Goal: Task Accomplishment & Management: Manage account settings

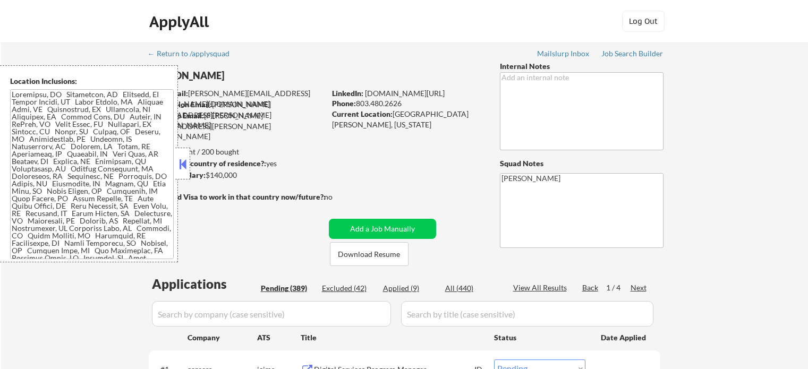
select select ""pending""
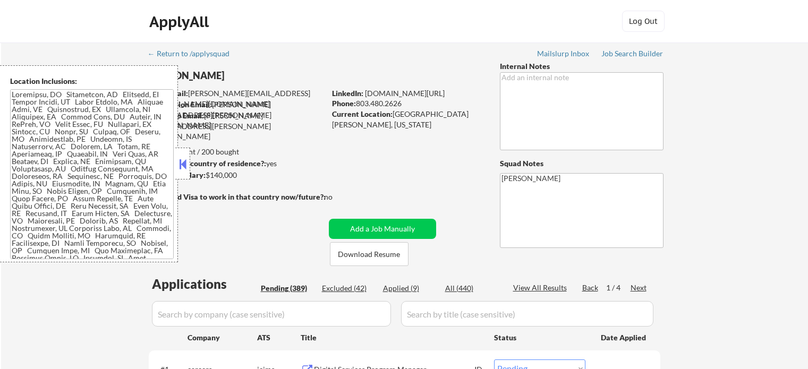
select select ""pending""
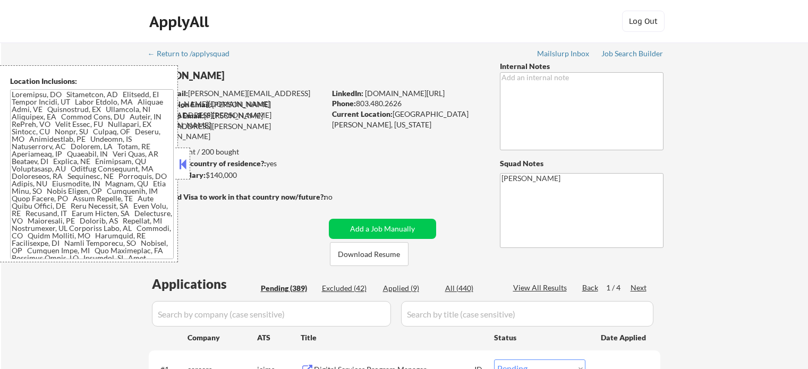
select select ""pending""
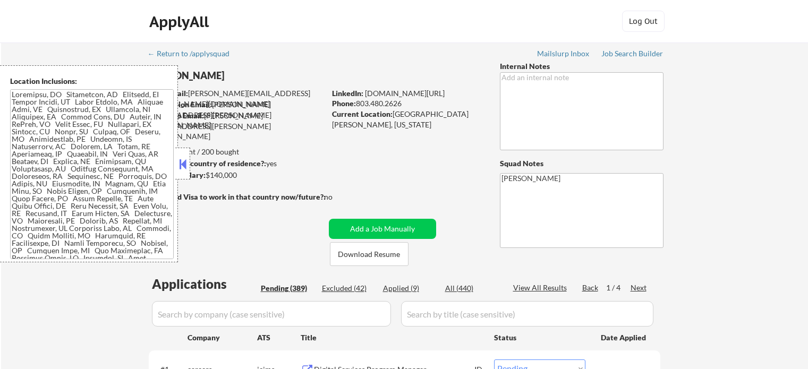
select select ""pending""
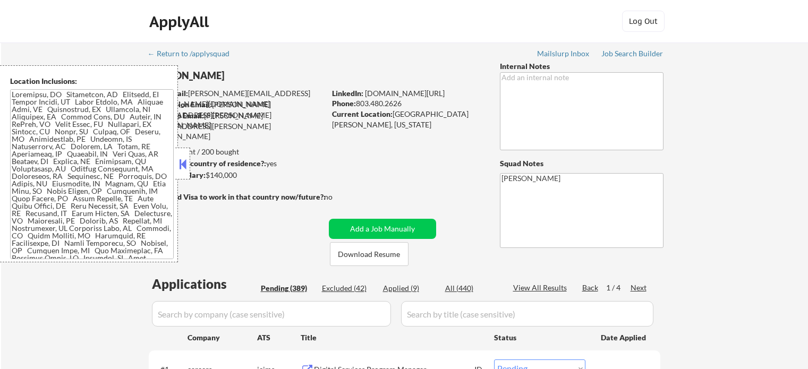
select select ""pending""
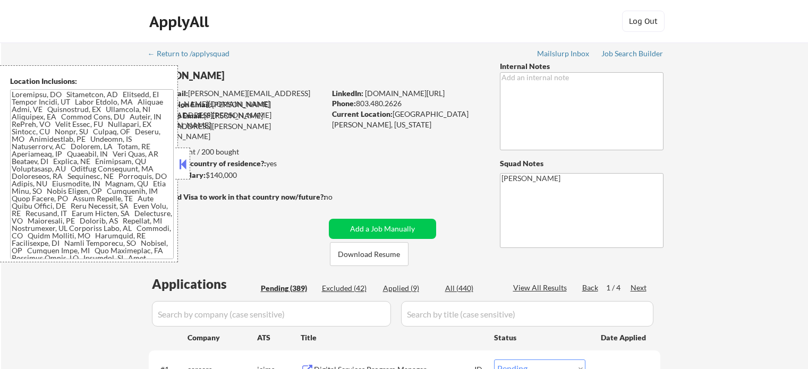
select select ""pending""
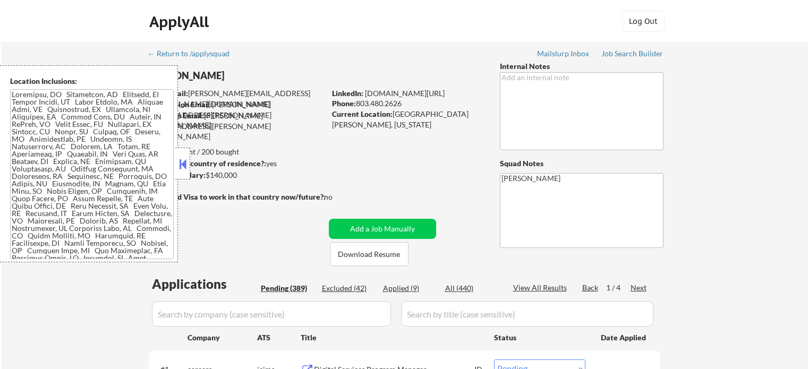
select select ""pending""
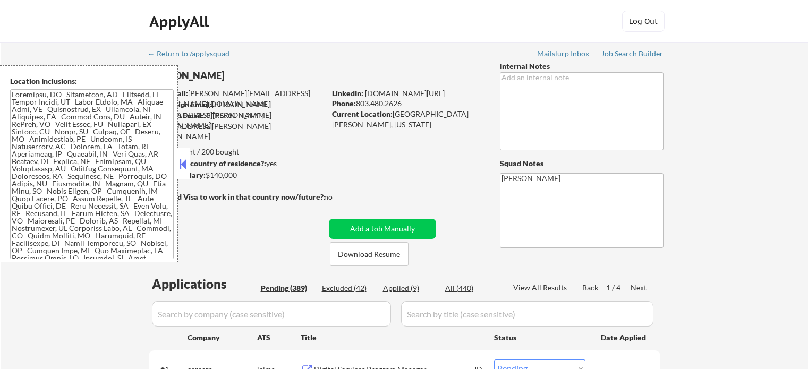
select select ""pending""
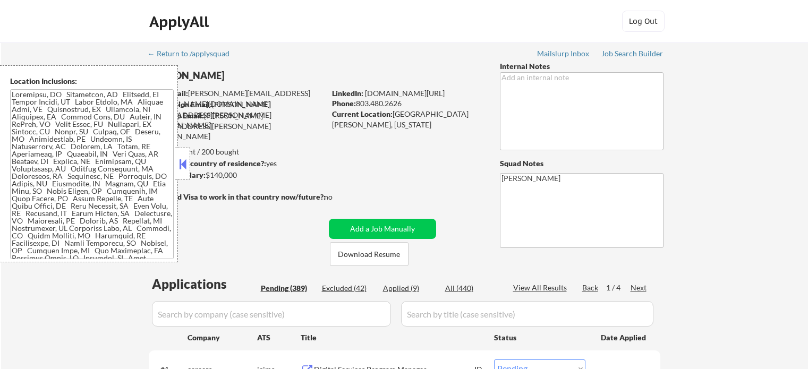
select select ""pending""
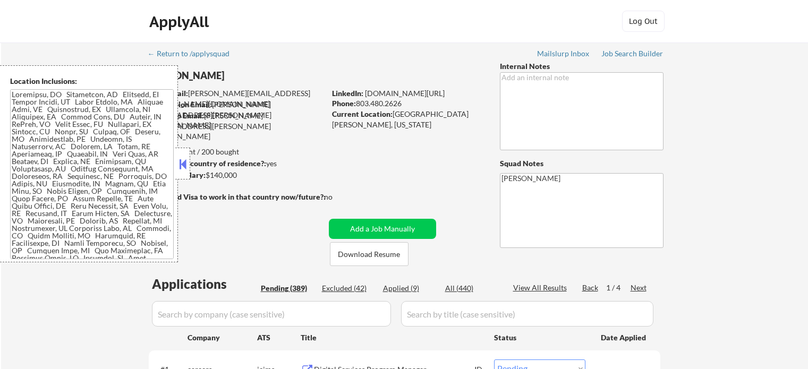
select select ""pending""
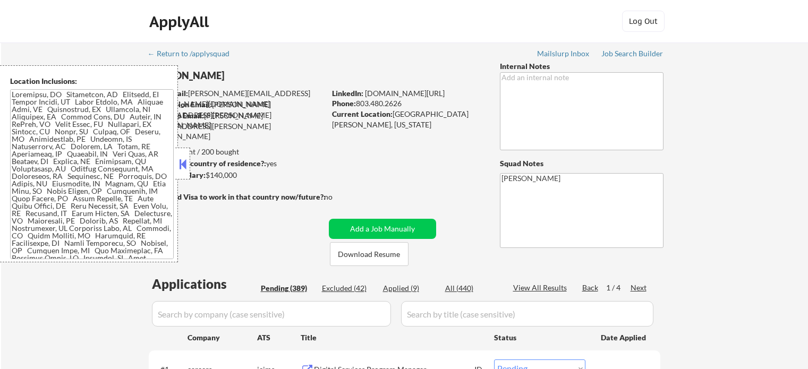
select select ""pending""
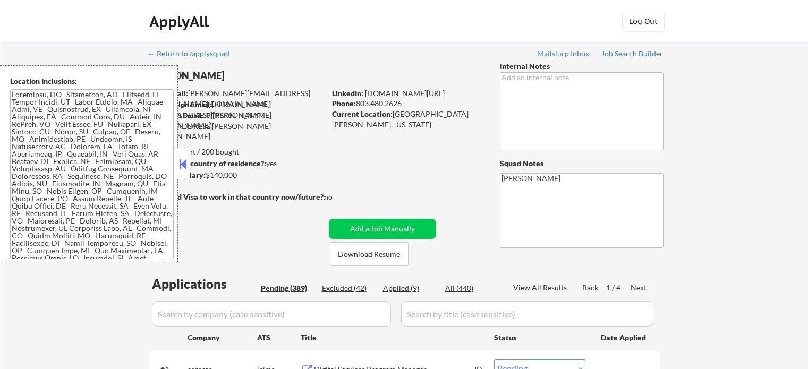
select select ""pending""
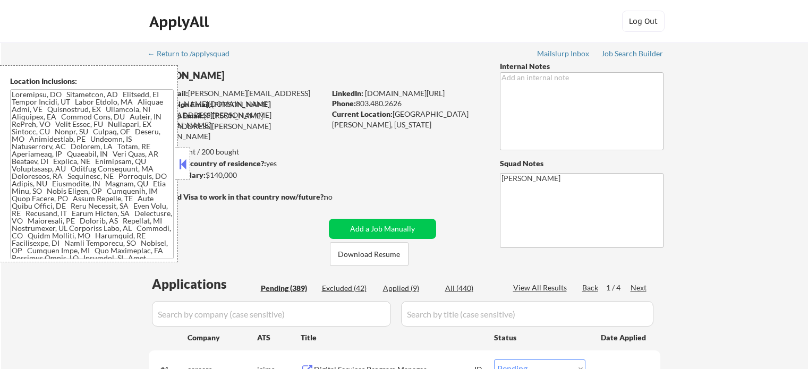
select select ""pending""
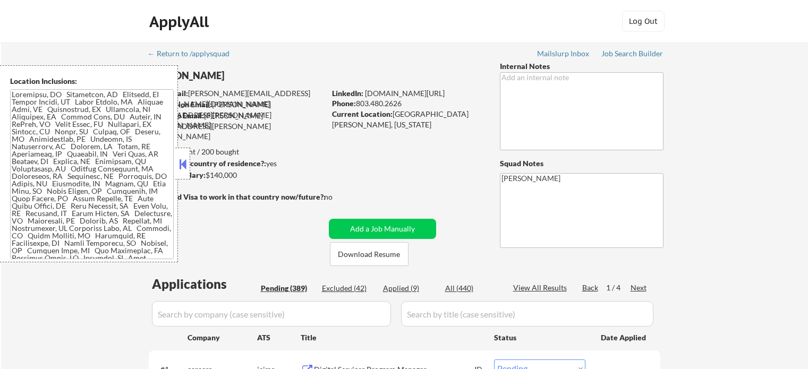
select select ""pending""
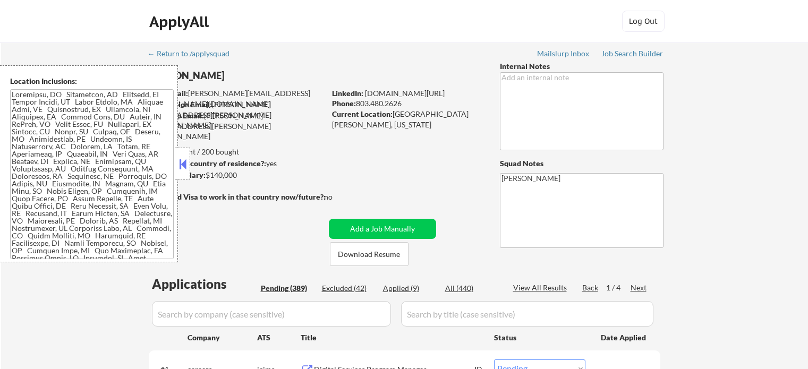
select select ""pending""
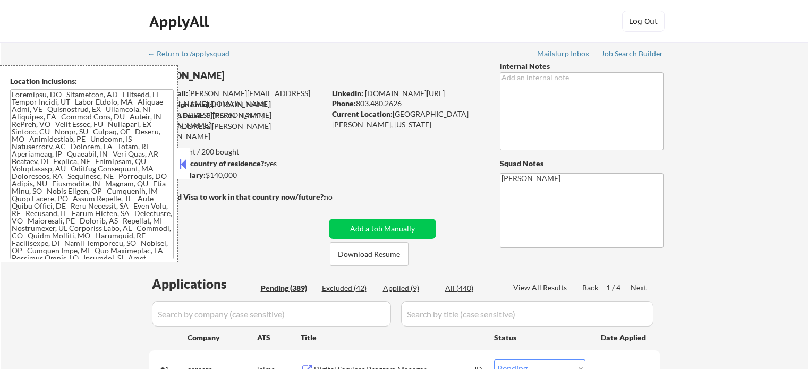
select select ""pending""
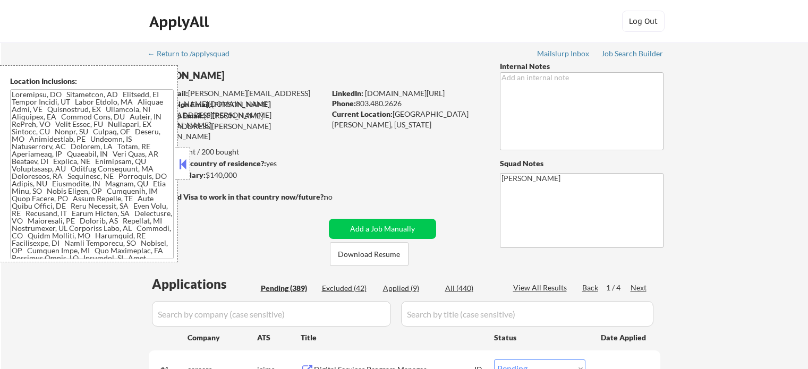
select select ""pending""
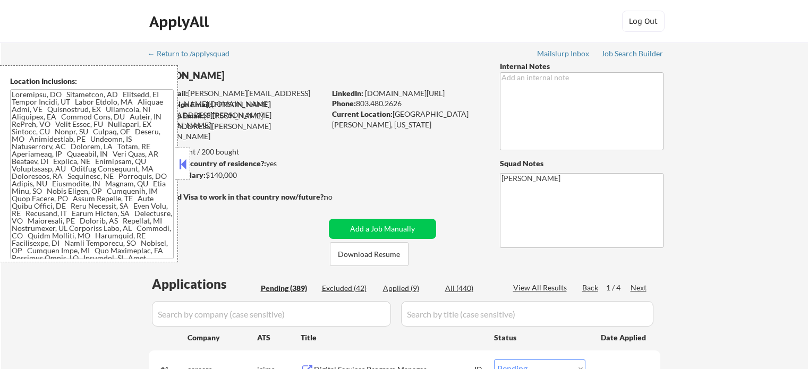
select select ""pending""
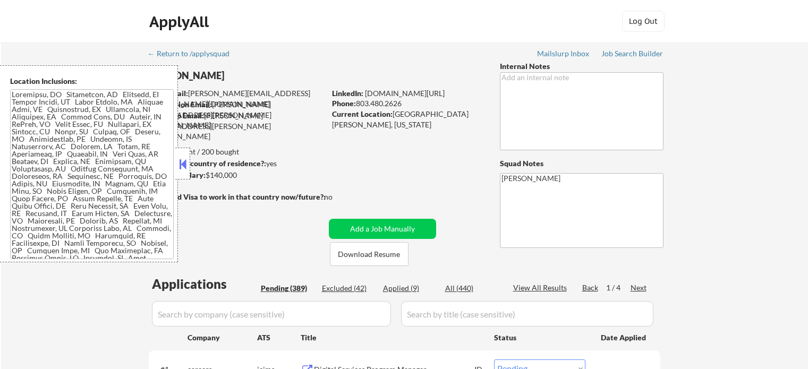
select select ""pending""
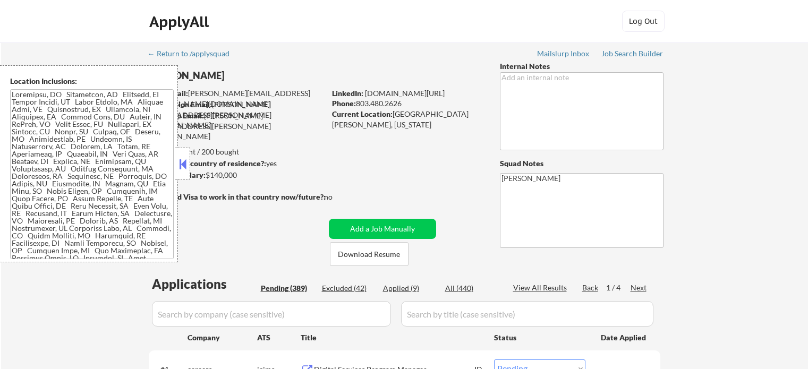
select select ""pending""
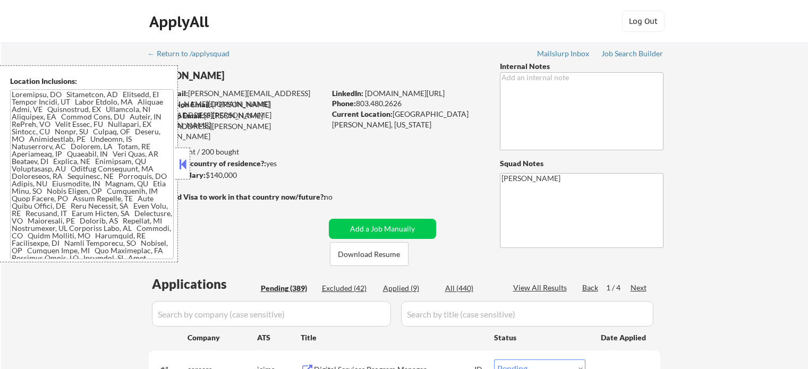
scroll to position [320, 0]
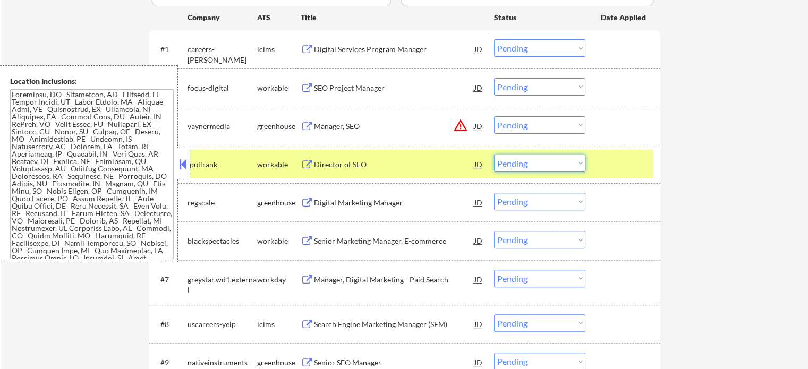
click at [515, 164] on select "Choose an option... Pending Applied Excluded (Questions) Excluded (Expired) Exc…" at bounding box center [539, 164] width 91 height 18
click at [494, 155] on select "Choose an option... Pending Applied Excluded (Questions) Excluded (Expired) Exc…" at bounding box center [539, 164] width 91 height 18
click at [598, 160] on div "#4 ipullrank workable Director of SEO JD warning_amber Choose an option... Pend…" at bounding box center [402, 164] width 501 height 29
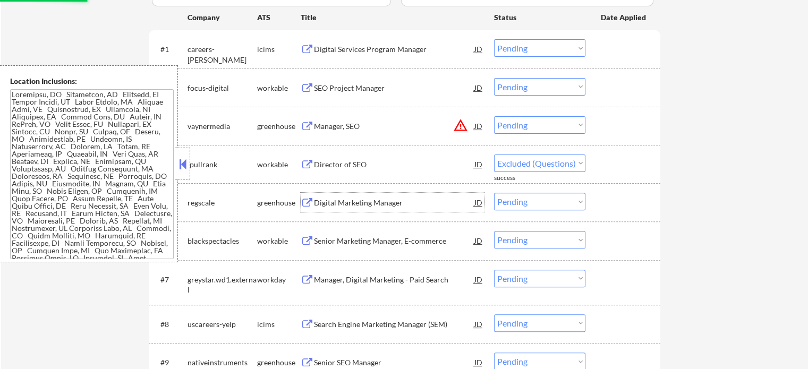
click at [372, 208] on div "Digital Marketing Manager" at bounding box center [394, 202] width 160 height 19
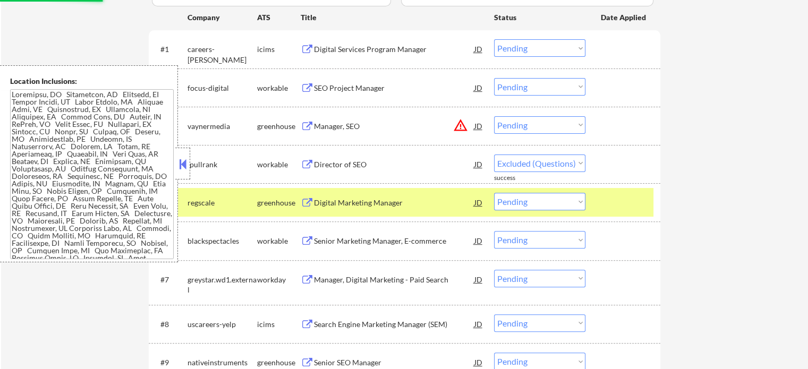
select select ""pending""
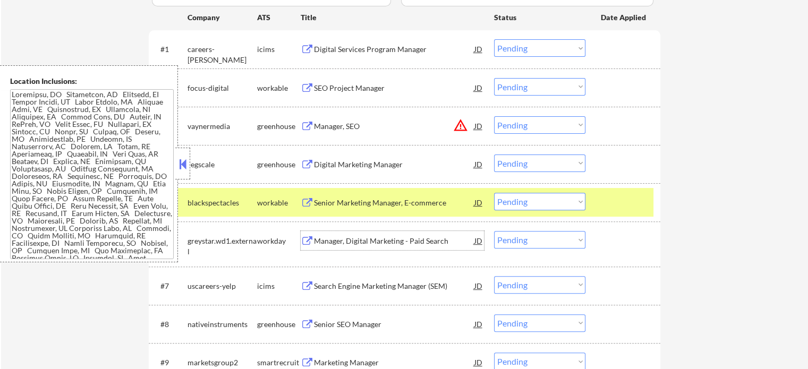
click at [380, 237] on div "Manager, Digital Marketing - Paid Search" at bounding box center [394, 241] width 160 height 11
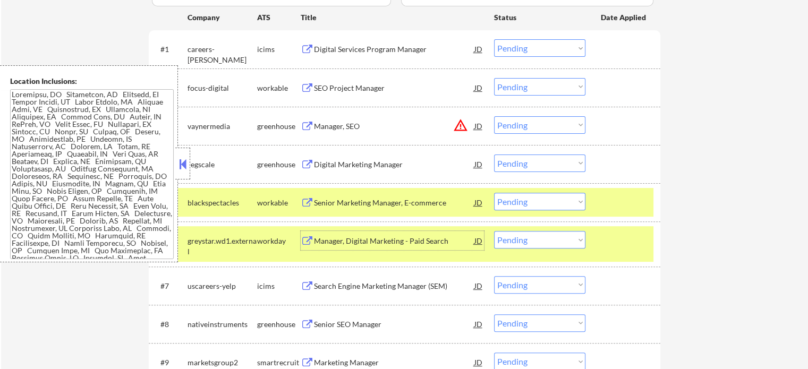
click at [601, 242] on div at bounding box center [624, 240] width 47 height 19
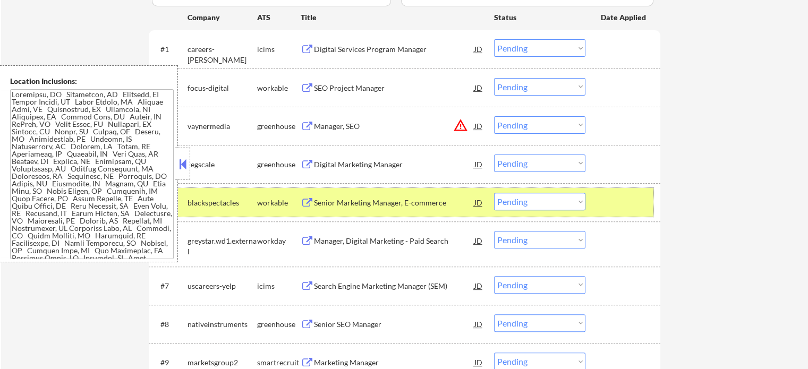
click at [603, 210] on div at bounding box center [624, 202] width 47 height 19
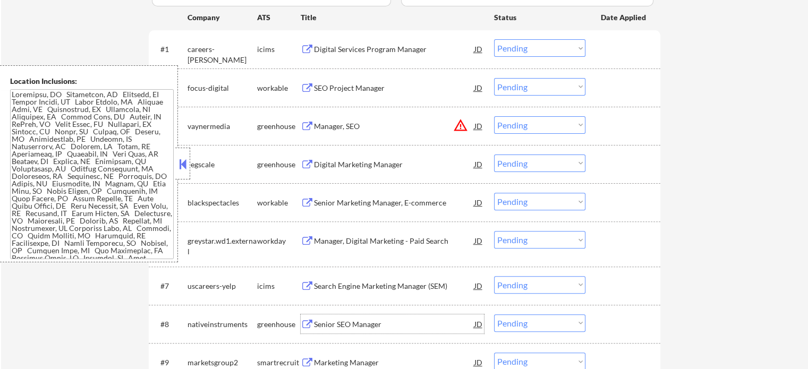
click at [338, 322] on div "Senior SEO Manager" at bounding box center [394, 324] width 160 height 11
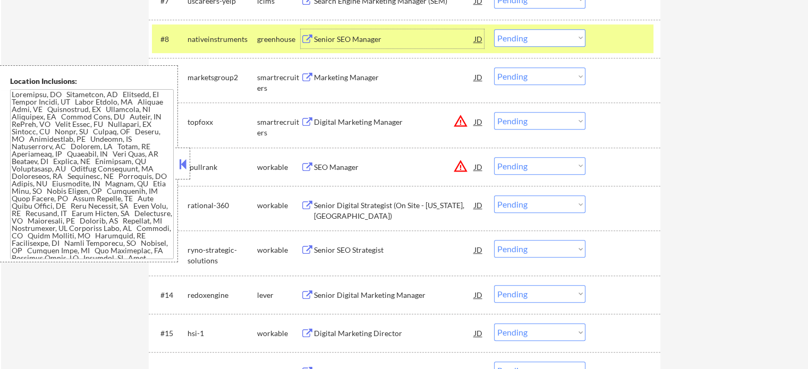
scroll to position [611, 0]
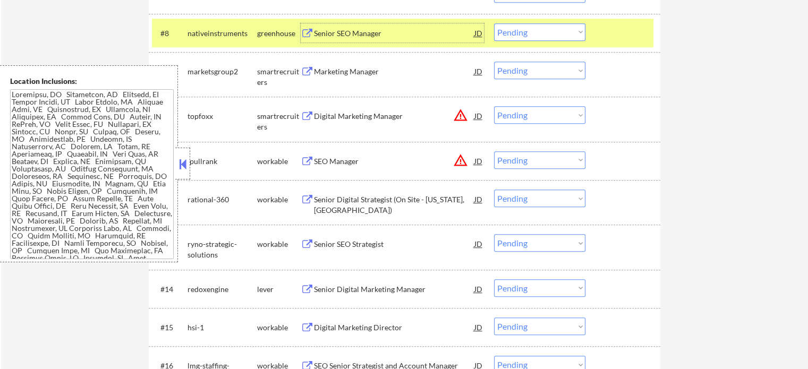
click at [343, 156] on div "SEO Manager" at bounding box center [394, 161] width 160 height 11
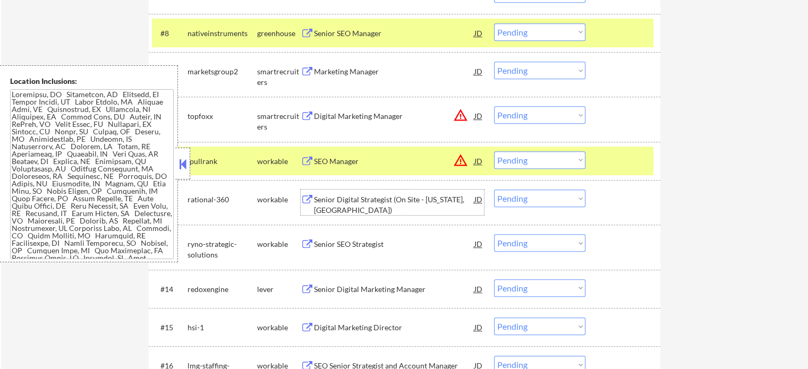
click at [406, 206] on div "Senior Digital Strategist (On Site - [US_STATE], [GEOGRAPHIC_DATA])" at bounding box center [394, 204] width 160 height 21
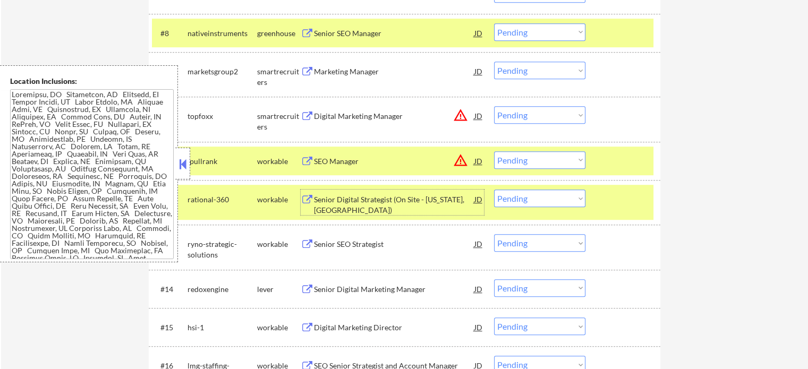
click at [338, 241] on div "Senior SEO Strategist" at bounding box center [394, 244] width 160 height 11
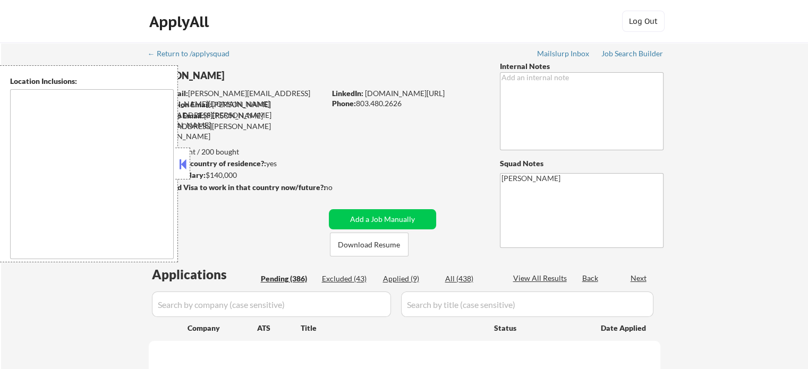
type textarea "[GEOGRAPHIC_DATA], [GEOGRAPHIC_DATA] [GEOGRAPHIC_DATA], [GEOGRAPHIC_DATA] [GEOG…"
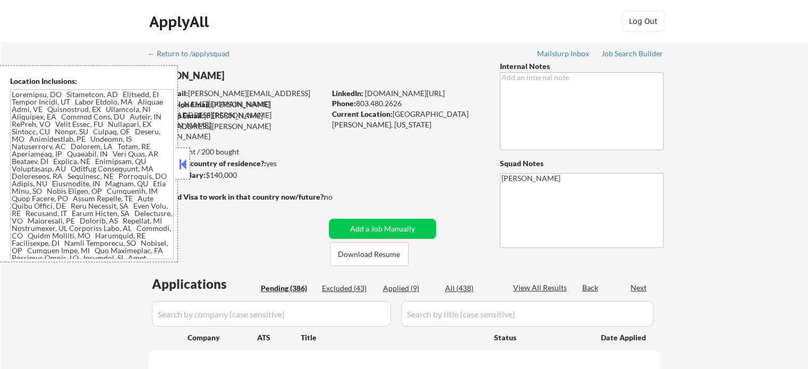
select select ""pending""
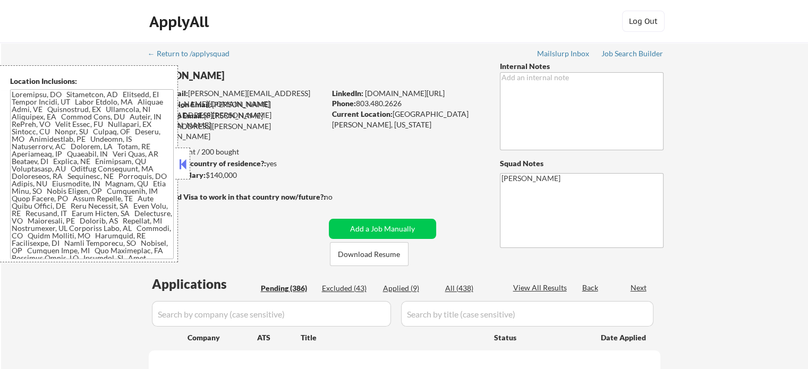
select select ""pending""
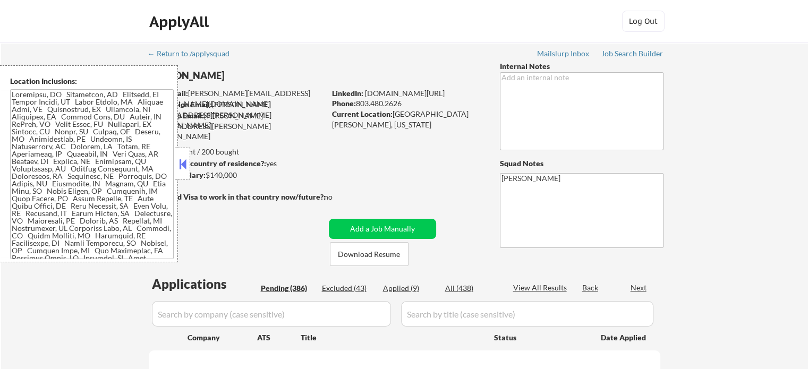
select select ""pending""
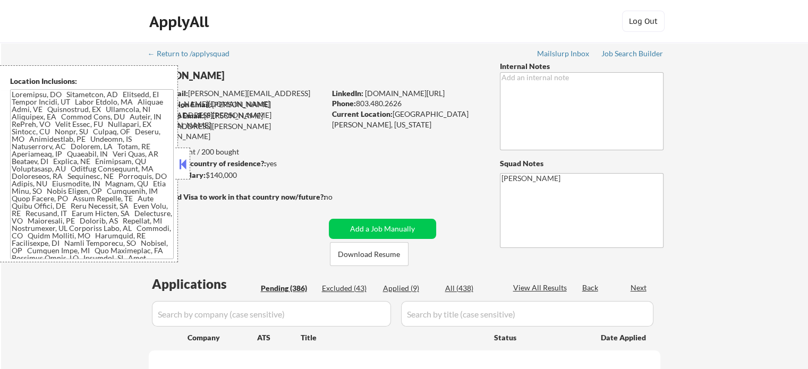
select select ""pending""
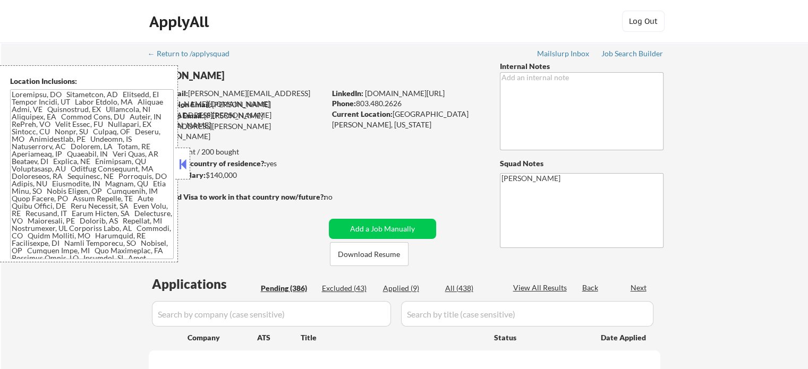
select select ""pending""
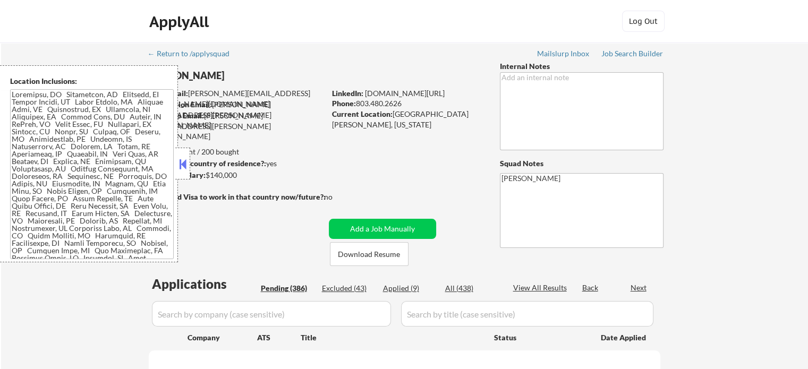
select select ""pending""
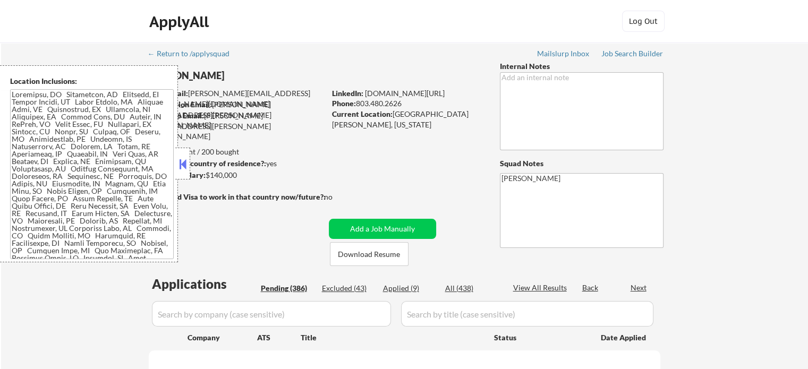
select select ""pending""
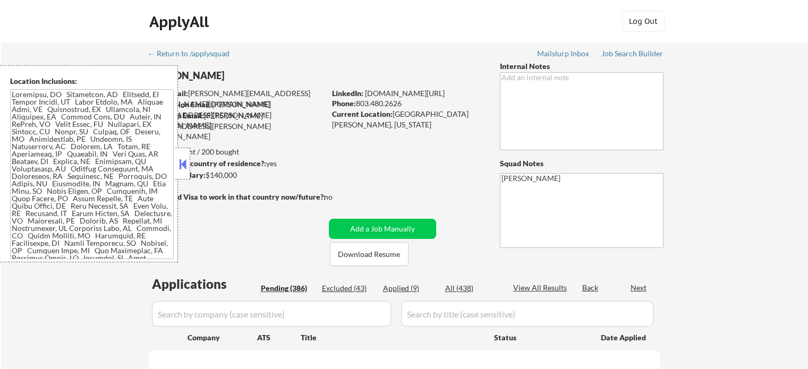
select select ""pending""
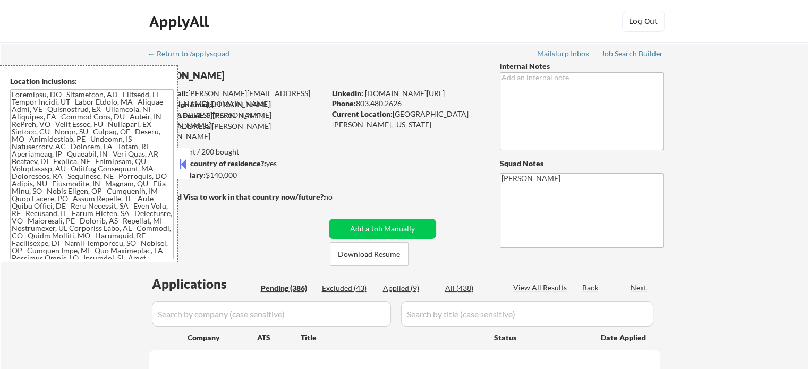
select select ""pending""
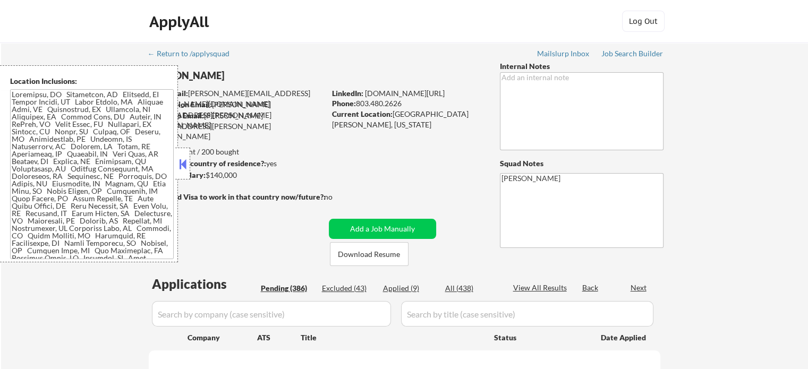
select select ""pending""
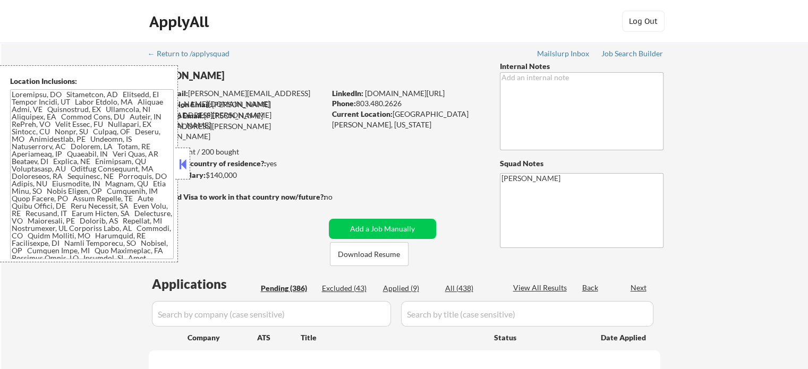
select select ""pending""
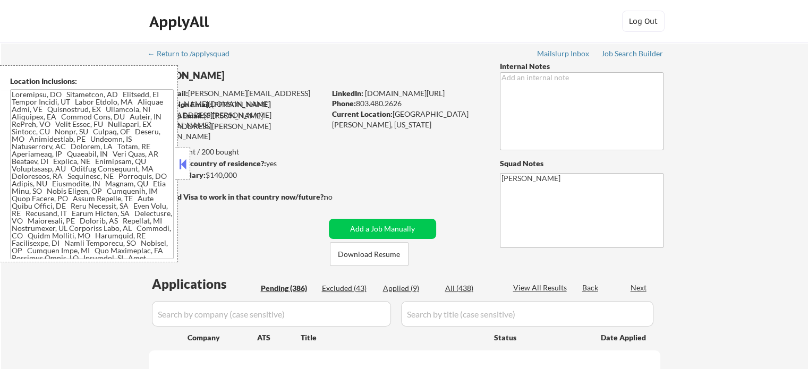
select select ""pending""
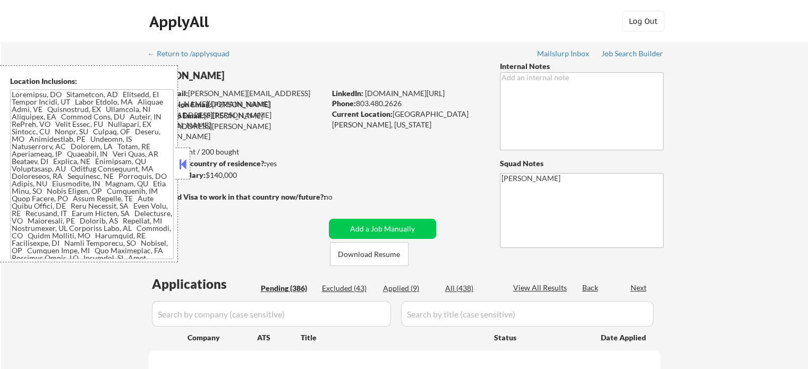
select select ""pending""
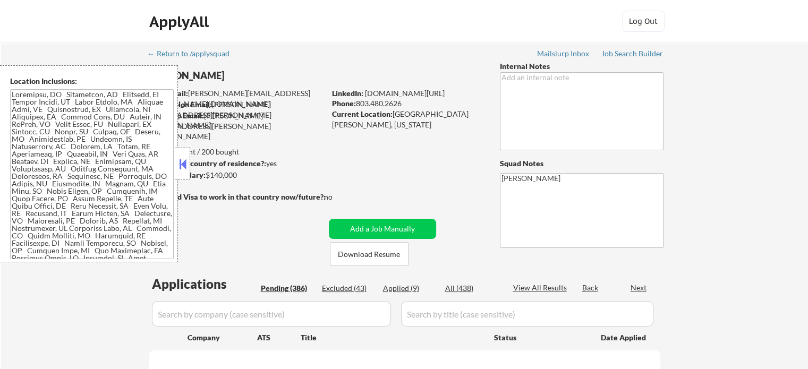
select select ""pending""
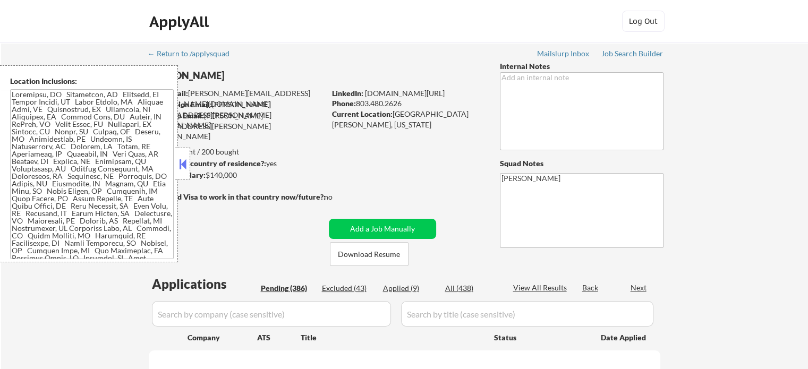
select select ""pending""
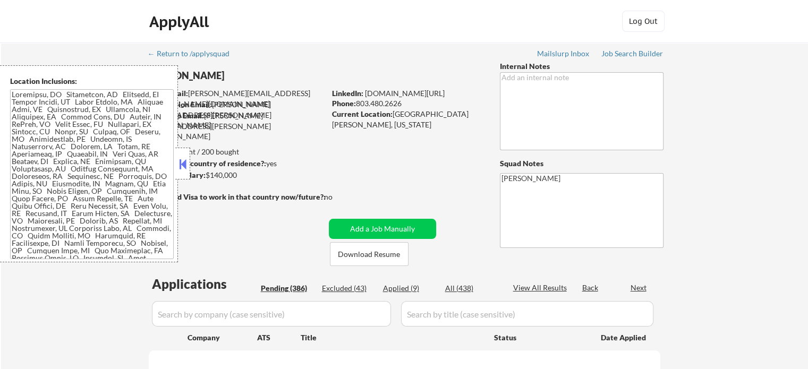
select select ""pending""
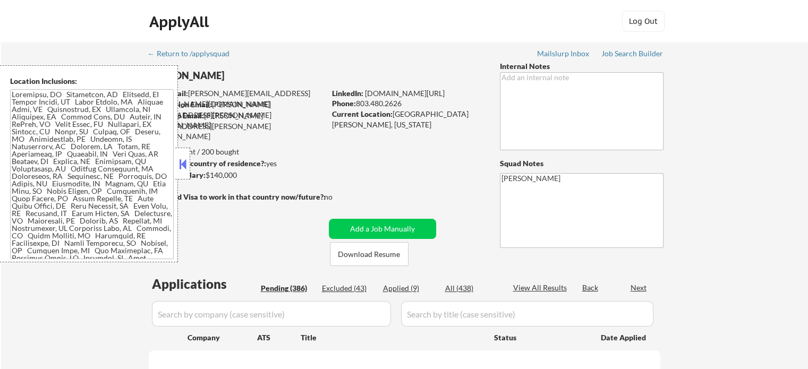
select select ""pending""
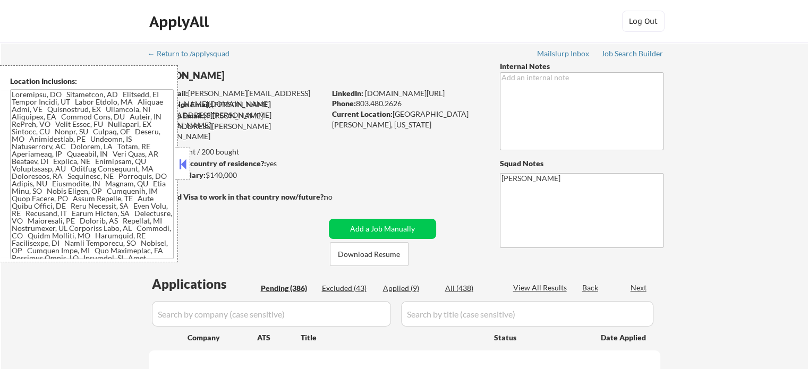
select select ""pending""
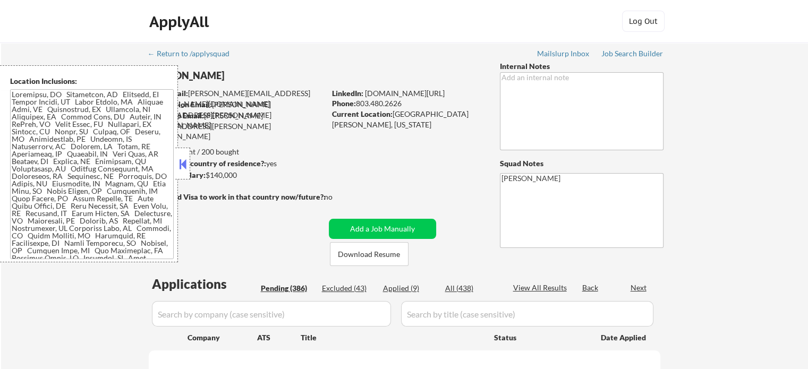
select select ""pending""
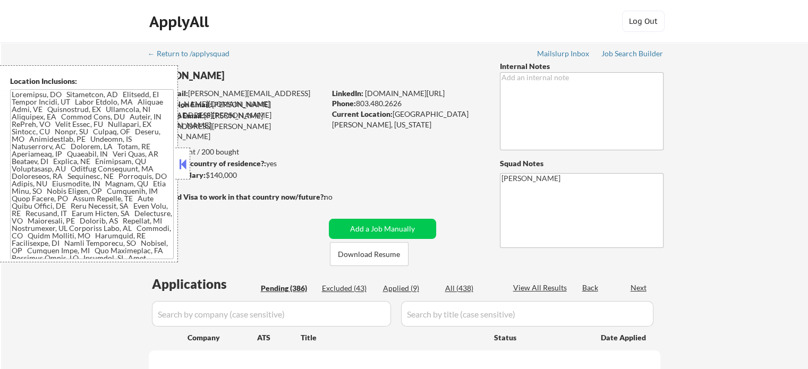
select select ""pending""
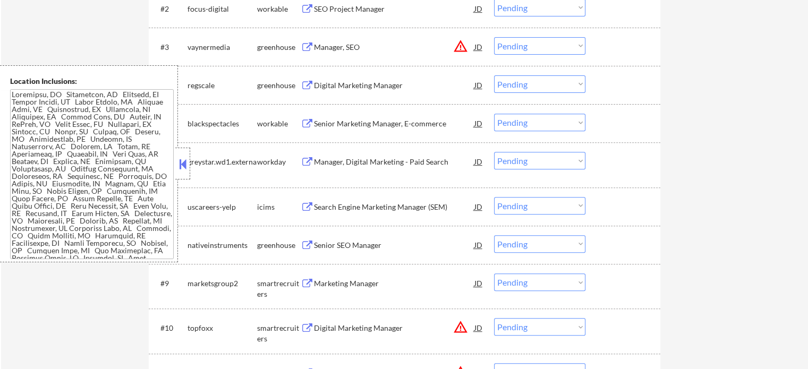
scroll to position [454, 0]
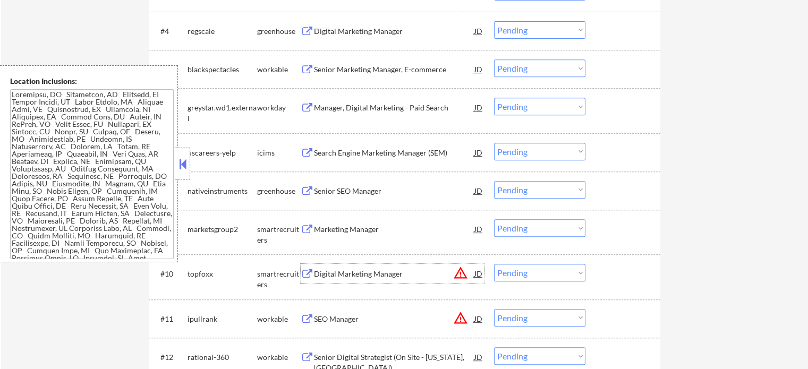
click at [331, 269] on div "Digital Marketing Manager" at bounding box center [394, 274] width 160 height 11
